Goal: Navigation & Orientation: Find specific page/section

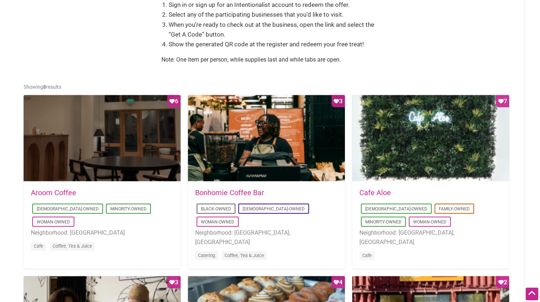
scroll to position [326, 0]
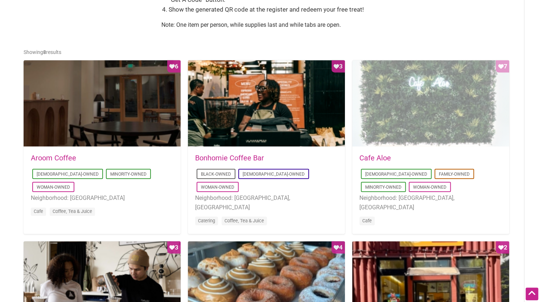
click at [424, 131] on div "Favorite Count 7" at bounding box center [430, 103] width 157 height 87
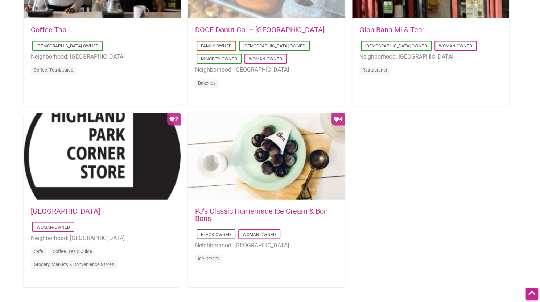
scroll to position [689, 0]
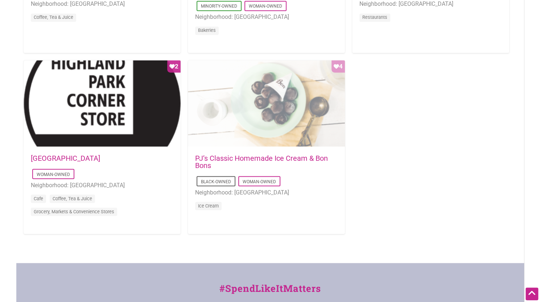
click at [223, 126] on div "Favorite Count 4" at bounding box center [266, 103] width 157 height 87
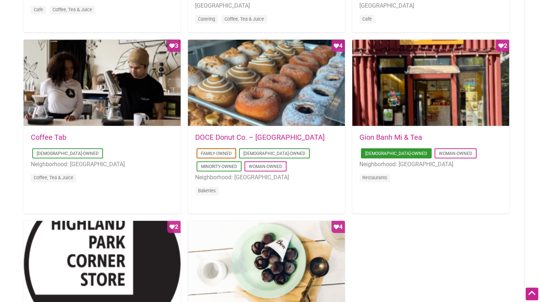
scroll to position [508, 0]
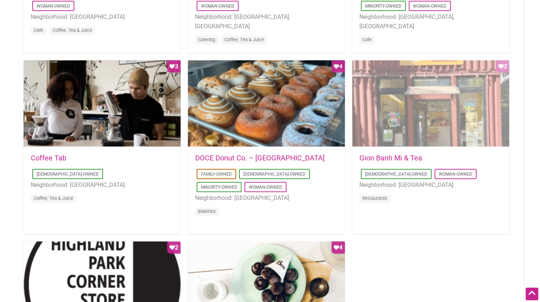
click at [454, 110] on div "Favorite Count 2" at bounding box center [430, 103] width 157 height 87
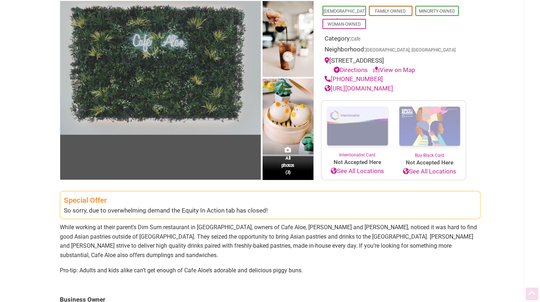
scroll to position [109, 0]
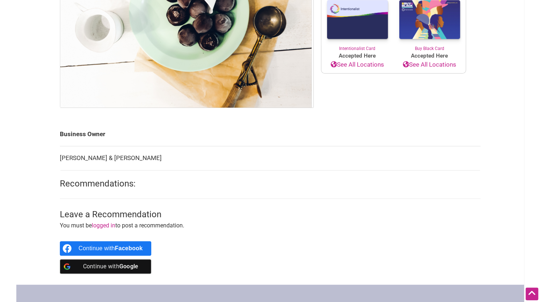
scroll to position [290, 0]
